Goal: Find specific page/section: Find specific page/section

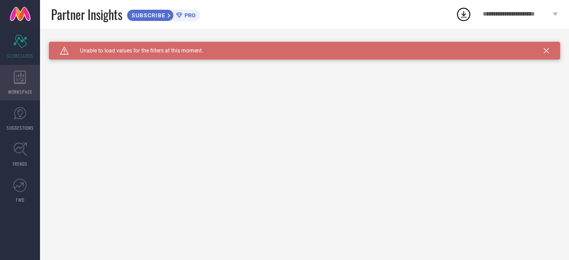
click at [25, 88] on div "WORKSPACE" at bounding box center [20, 83] width 40 height 36
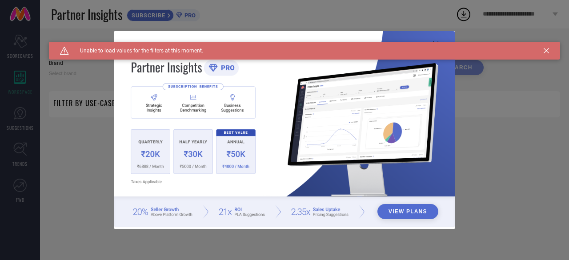
type input "1 STOP FASHION"
type input "All"
click at [70, 117] on div "View Plans" at bounding box center [284, 130] width 569 height 260
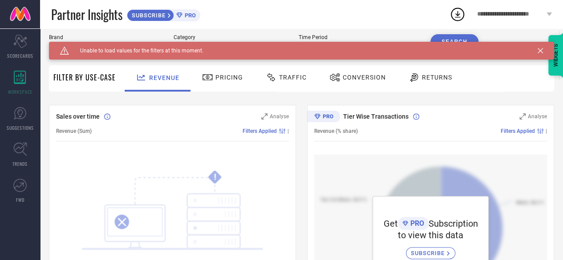
scroll to position [2, 0]
